Goal: Book appointment/travel/reservation

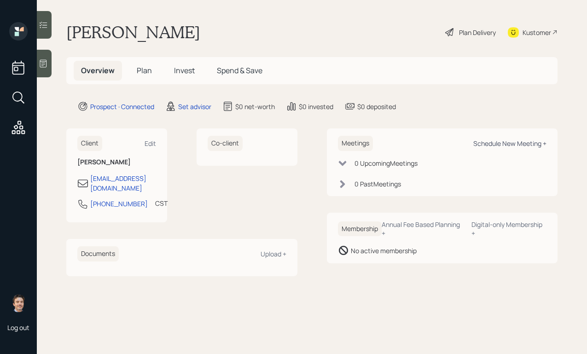
click at [496, 143] on div "Schedule New Meeting +" at bounding box center [510, 143] width 73 height 9
select select "round-[PERSON_NAME]"
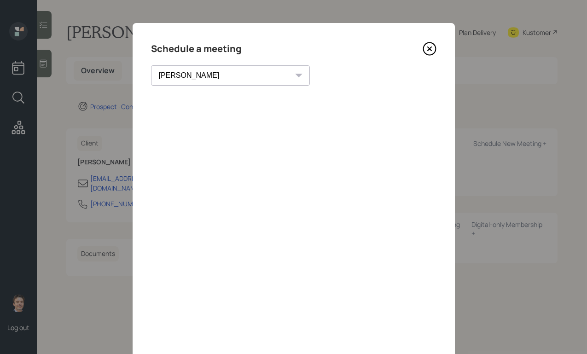
click at [426, 45] on icon at bounding box center [430, 49] width 14 height 14
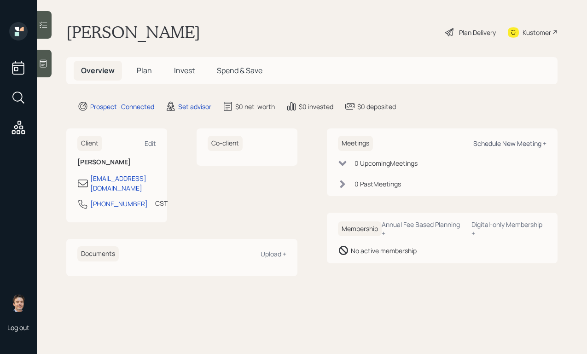
click at [486, 140] on div "Schedule New Meeting +" at bounding box center [510, 143] width 73 height 9
select select "round-[PERSON_NAME]"
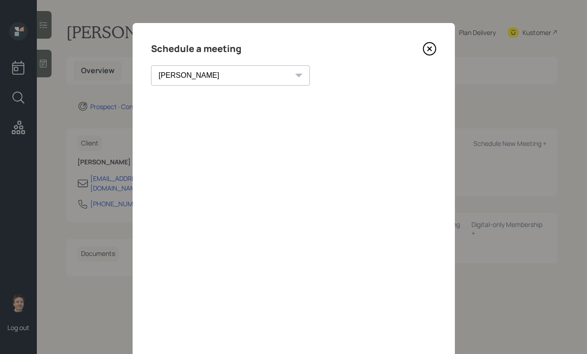
click at [428, 46] on icon at bounding box center [430, 49] width 14 height 14
